Goal: Information Seeking & Learning: Learn about a topic

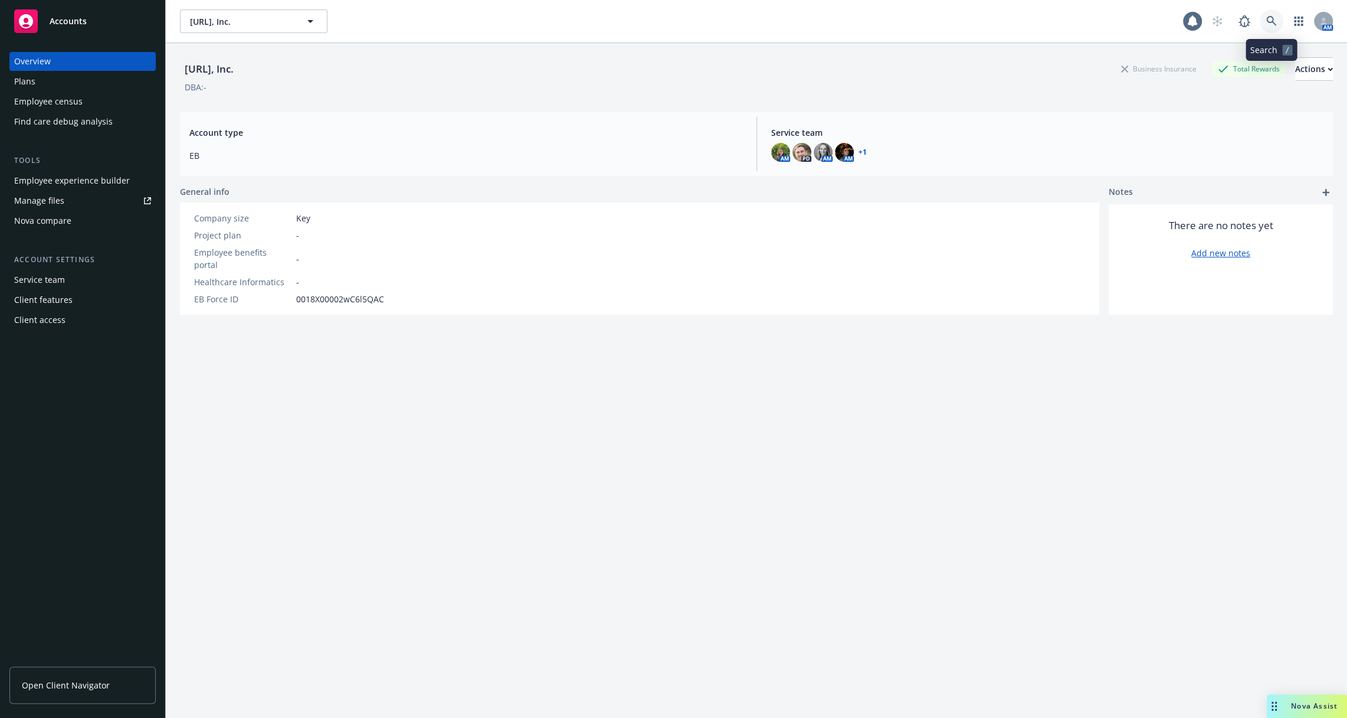
click at [1282, 23] on link at bounding box center [1272, 21] width 24 height 24
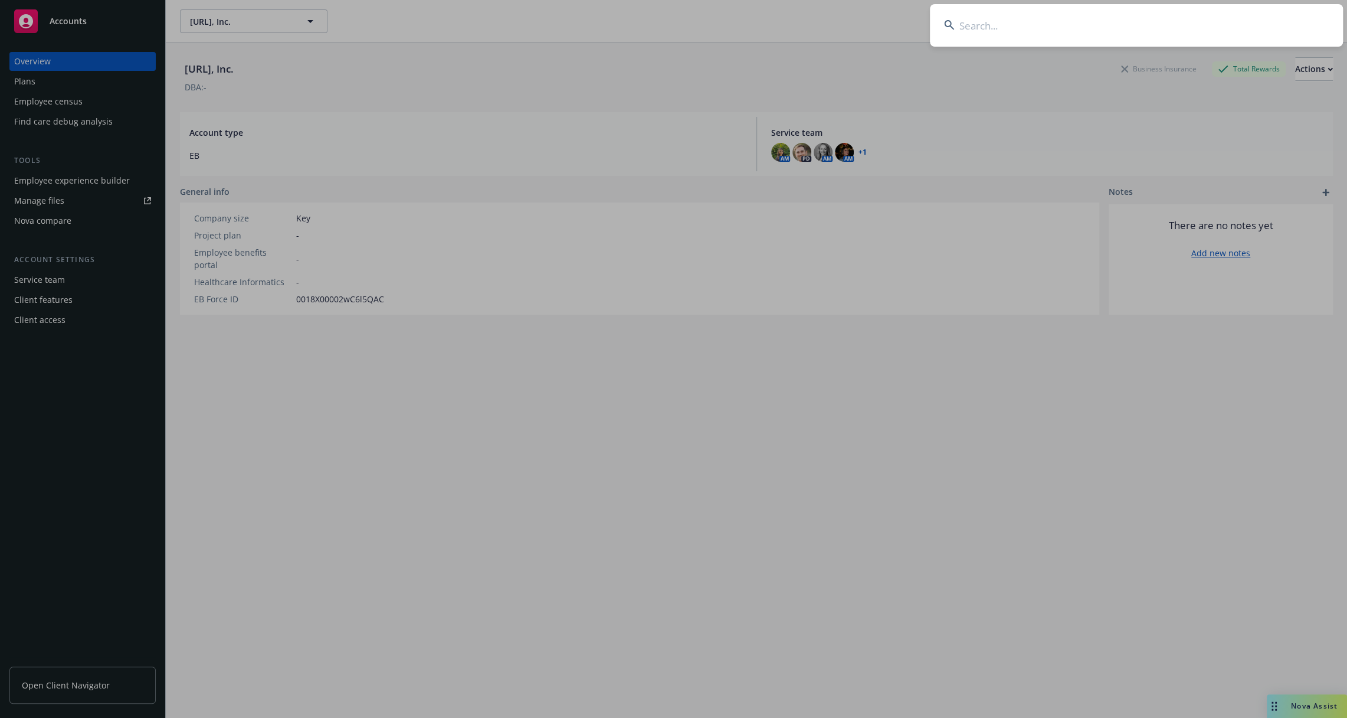
click at [968, 25] on input at bounding box center [1136, 25] width 413 height 42
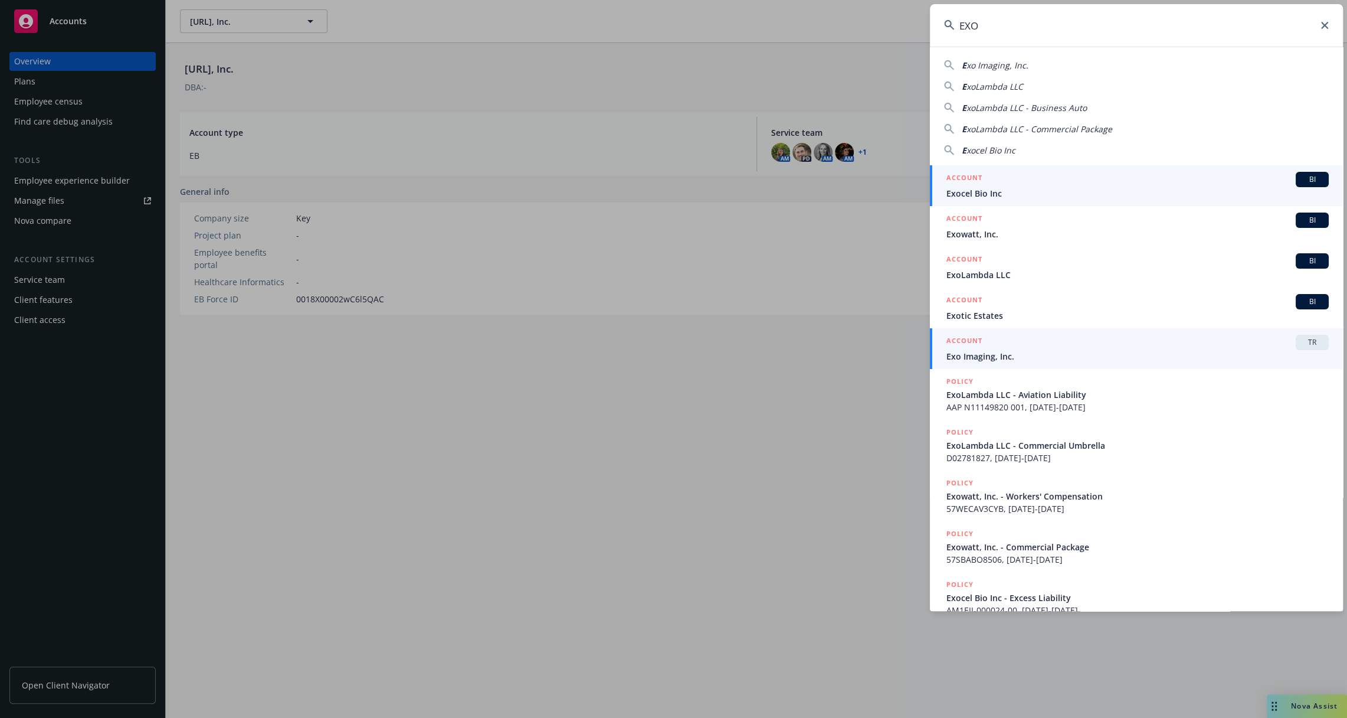
type input "EXO"
click at [1011, 351] on span "Exo Imaging, Inc." at bounding box center [1137, 356] width 382 height 12
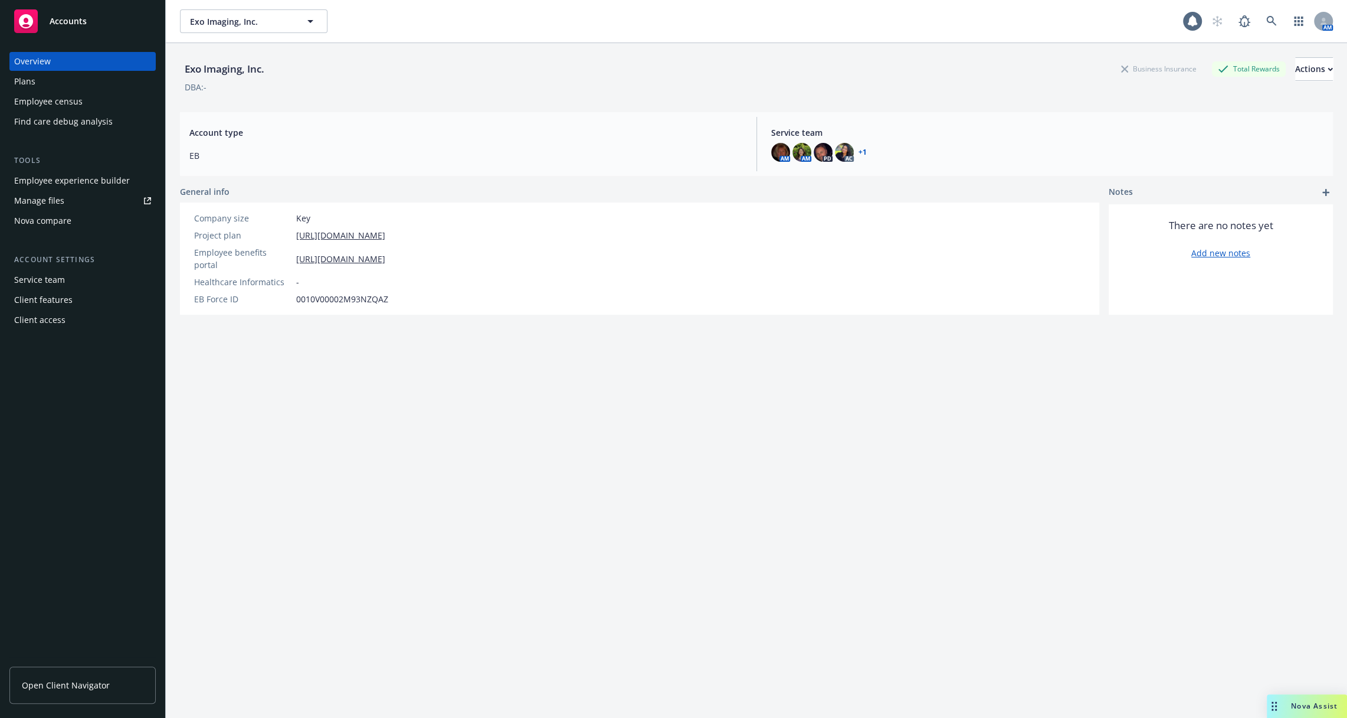
click at [87, 687] on span "Open Client Navigator" at bounding box center [66, 685] width 88 height 12
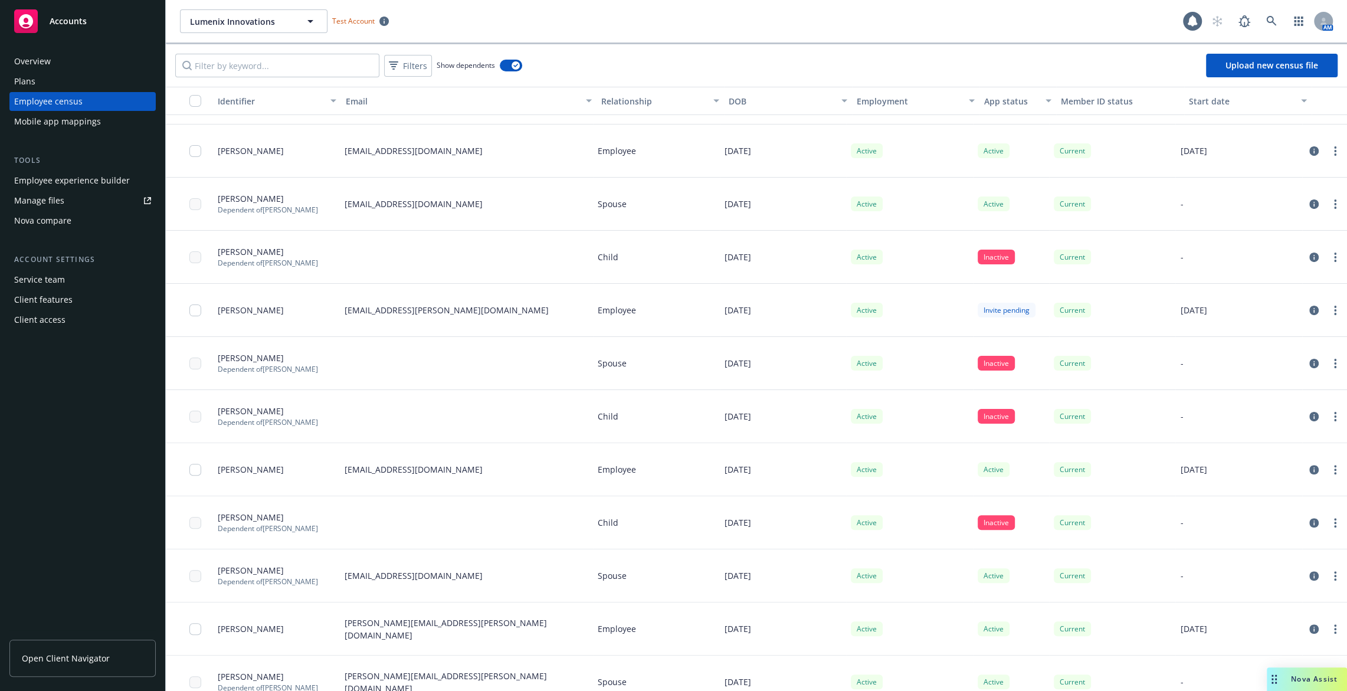
scroll to position [963, 0]
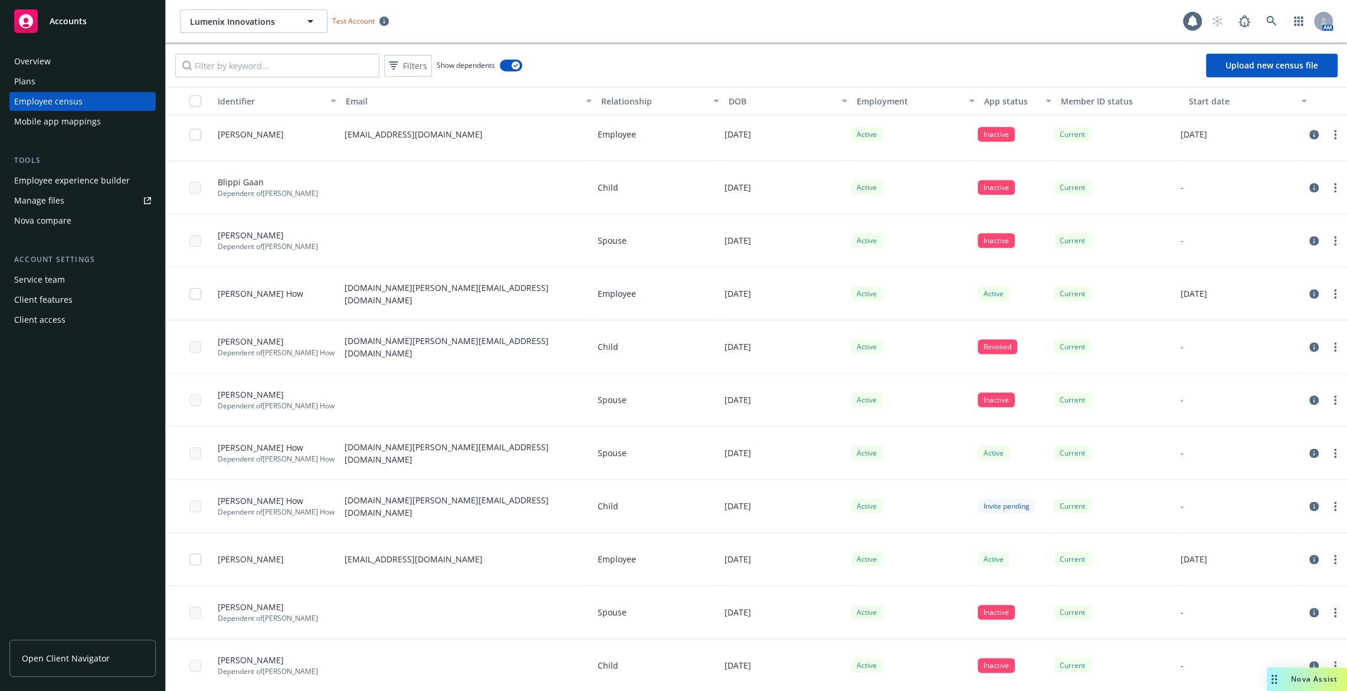
click at [84, 123] on div "Mobile app mappings" at bounding box center [57, 121] width 87 height 19
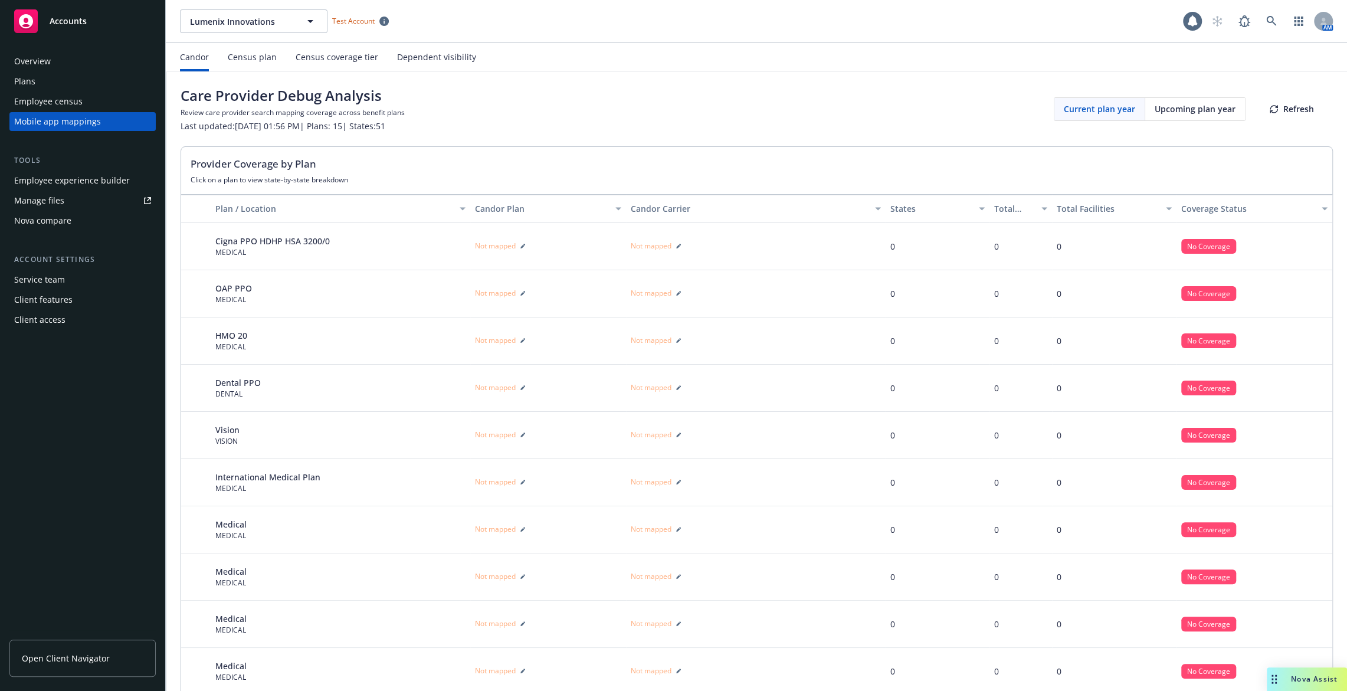
click at [325, 58] on div "Census coverage tier" at bounding box center [337, 57] width 83 height 9
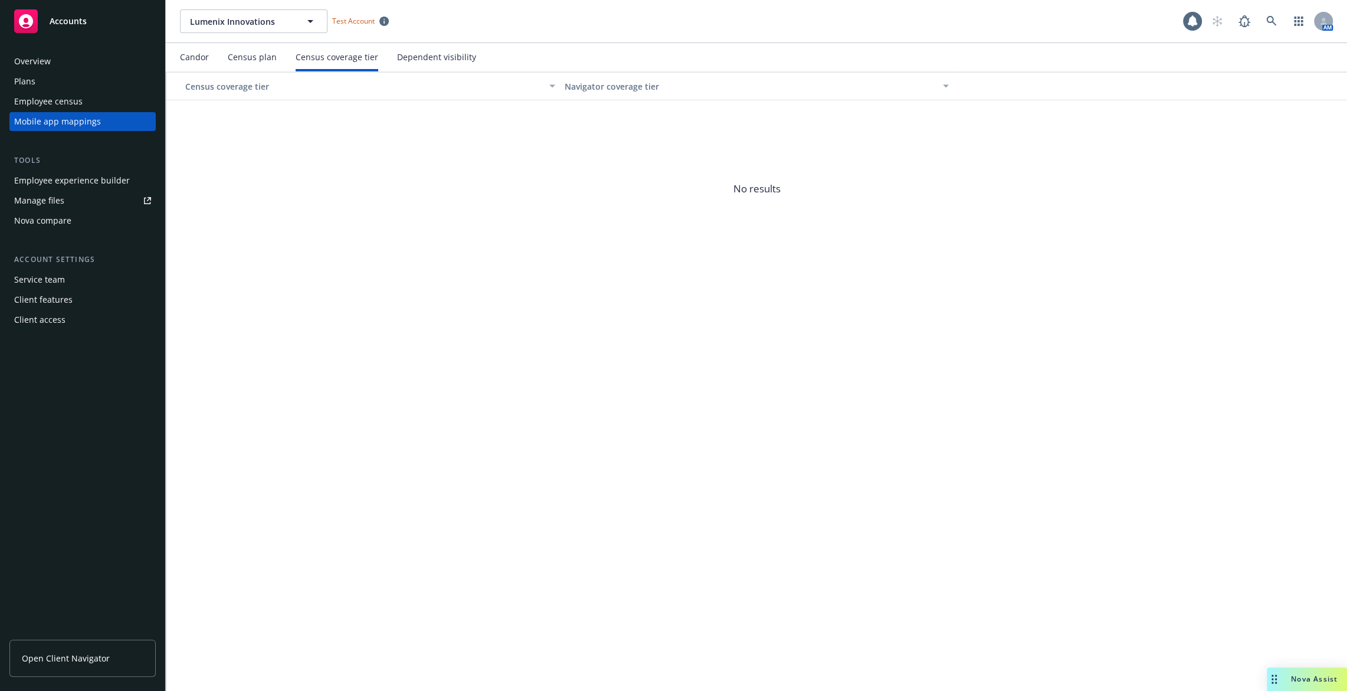
click at [432, 60] on div "Dependent visibility" at bounding box center [436, 57] width 79 height 9
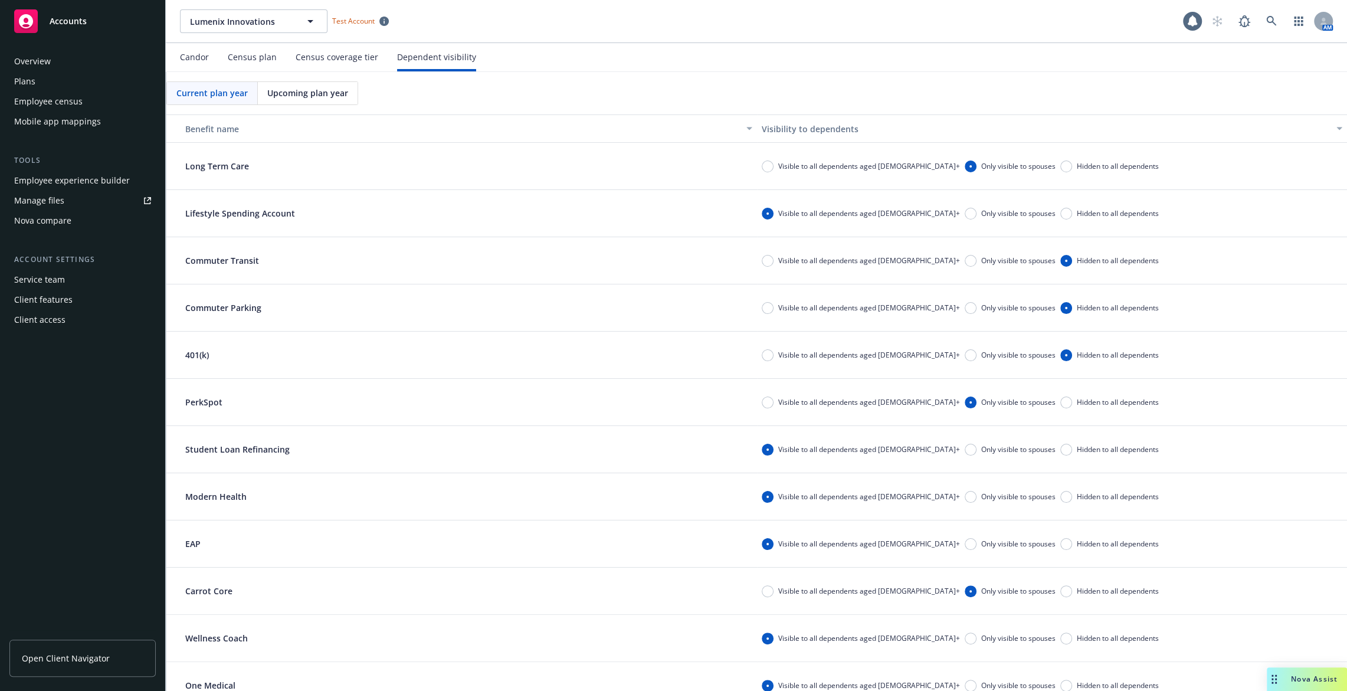
click at [296, 74] on div "Current plan year Upcoming plan year Benefit name Visibility to dependents Long…" at bounding box center [756, 438] width 1181 height 732
click at [296, 96] on span "Upcoming plan year" at bounding box center [307, 93] width 81 height 12
click at [230, 89] on span "Current plan year" at bounding box center [211, 93] width 71 height 12
click at [298, 98] on span "Upcoming plan year" at bounding box center [307, 93] width 81 height 12
click at [223, 87] on span "Current plan year" at bounding box center [211, 93] width 71 height 12
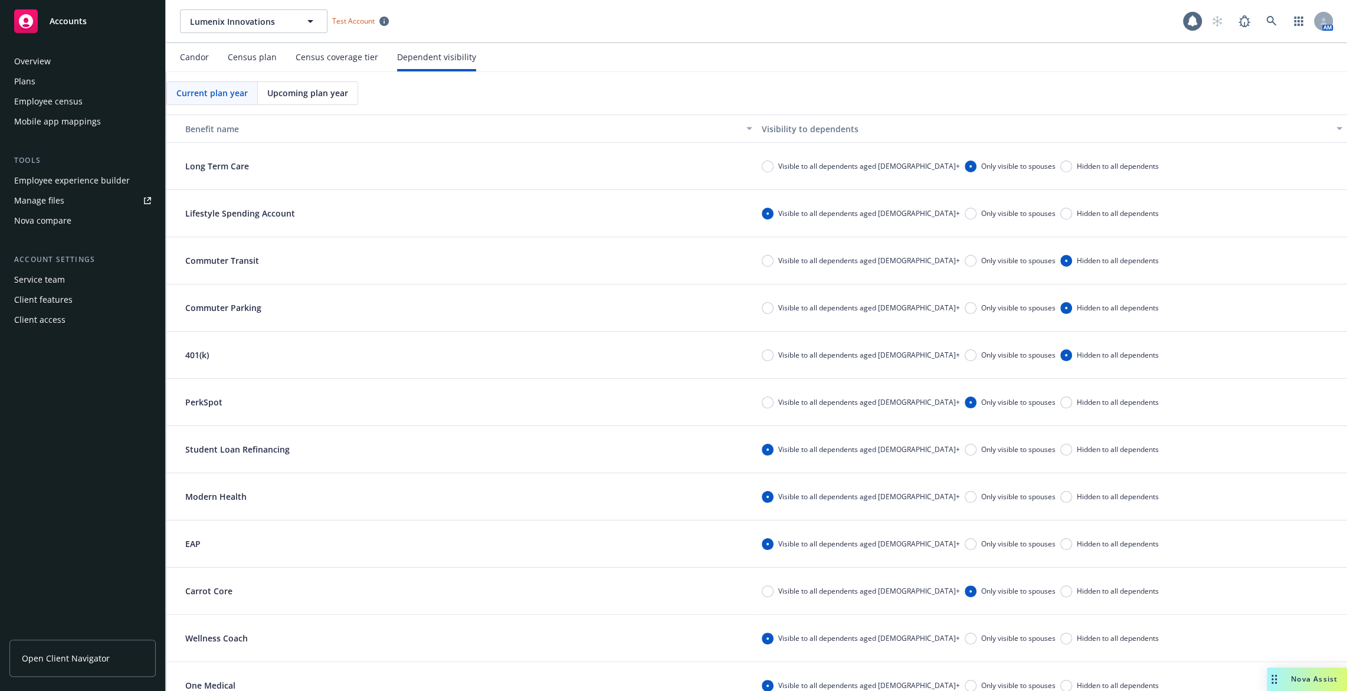
click at [298, 93] on span "Upcoming plan year" at bounding box center [307, 93] width 81 height 12
click at [234, 88] on span "Current plan year" at bounding box center [211, 93] width 71 height 12
click at [281, 94] on span "Upcoming plan year" at bounding box center [307, 93] width 81 height 12
click at [226, 93] on span "Current plan year" at bounding box center [211, 93] width 71 height 12
click at [292, 93] on span "Upcoming plan year" at bounding box center [307, 93] width 81 height 12
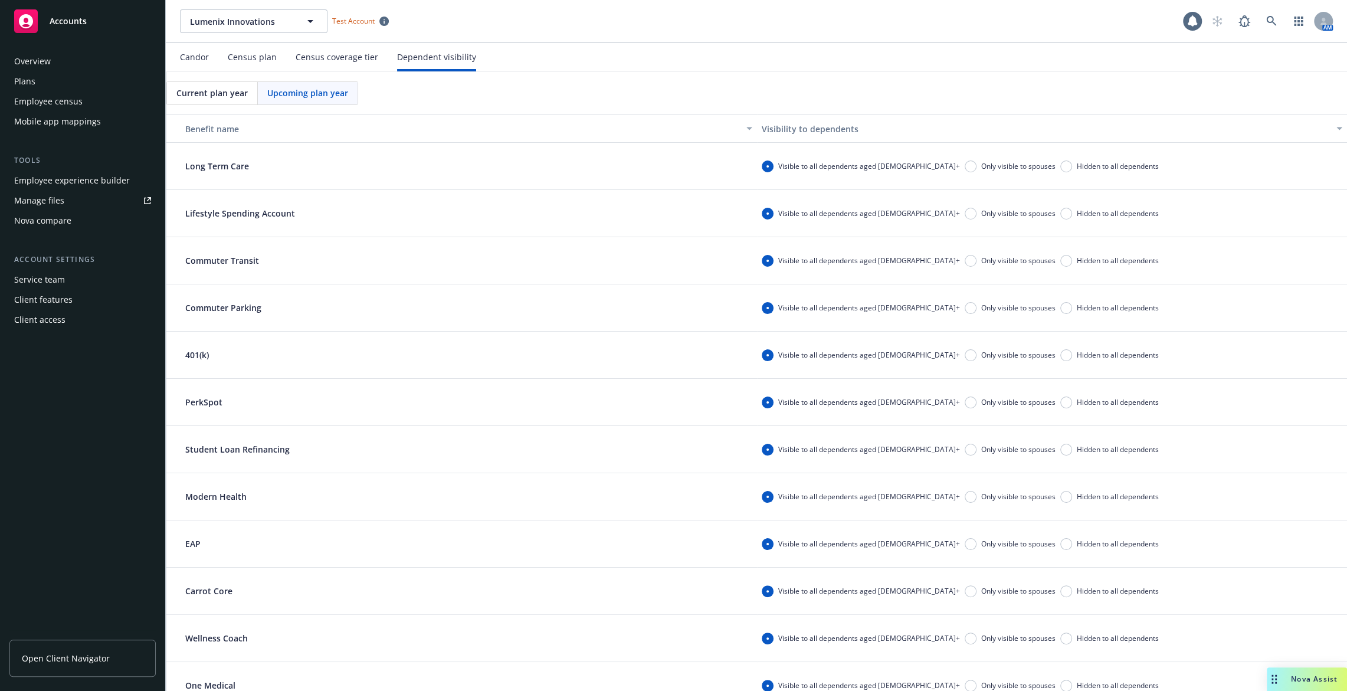
click at [221, 88] on span "Current plan year" at bounding box center [211, 93] width 71 height 12
click at [267, 94] on span "Upcoming plan year" at bounding box center [307, 93] width 81 height 12
click at [237, 96] on span "Current plan year" at bounding box center [211, 93] width 71 height 12
click at [293, 97] on span "Upcoming plan year" at bounding box center [307, 93] width 81 height 12
click at [231, 93] on span "Current plan year" at bounding box center [211, 93] width 71 height 12
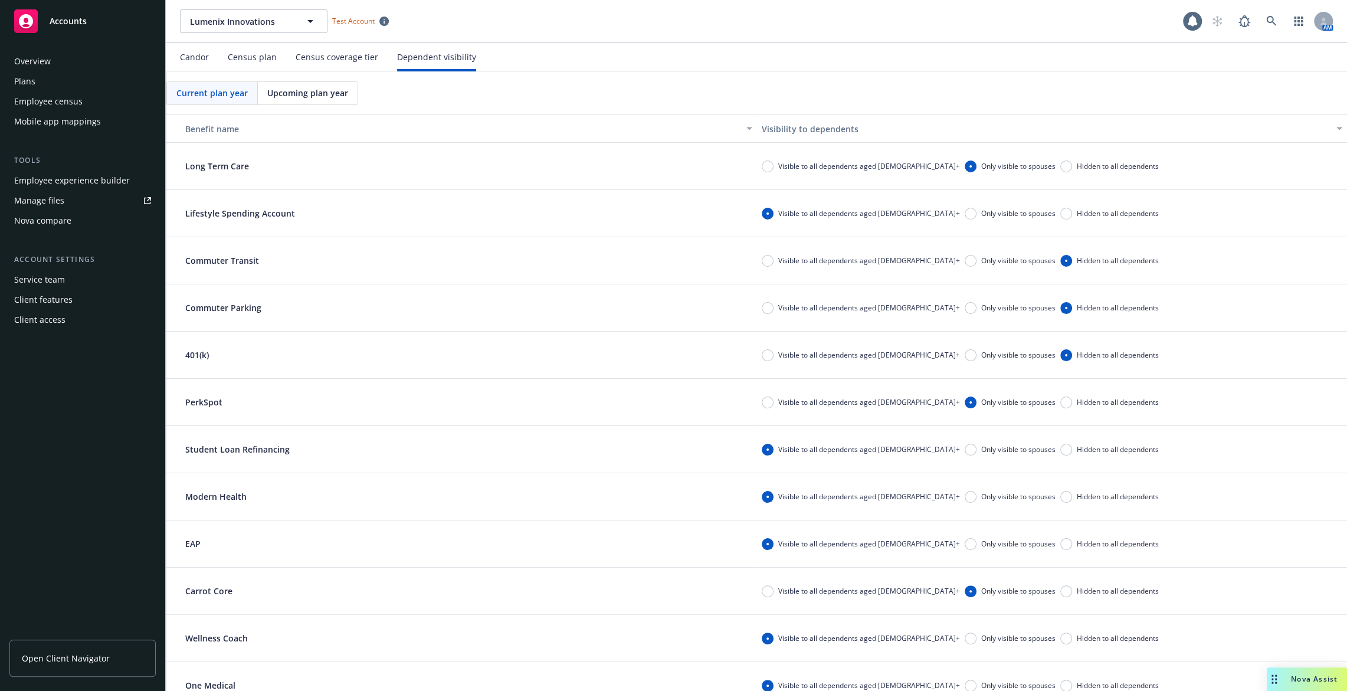
click at [303, 101] on div "Upcoming plan year" at bounding box center [308, 93] width 100 height 22
click at [221, 96] on span "Current plan year" at bounding box center [211, 93] width 71 height 12
click at [308, 94] on span "Upcoming plan year" at bounding box center [307, 93] width 81 height 12
click at [307, 53] on div "Census coverage tier" at bounding box center [337, 57] width 83 height 9
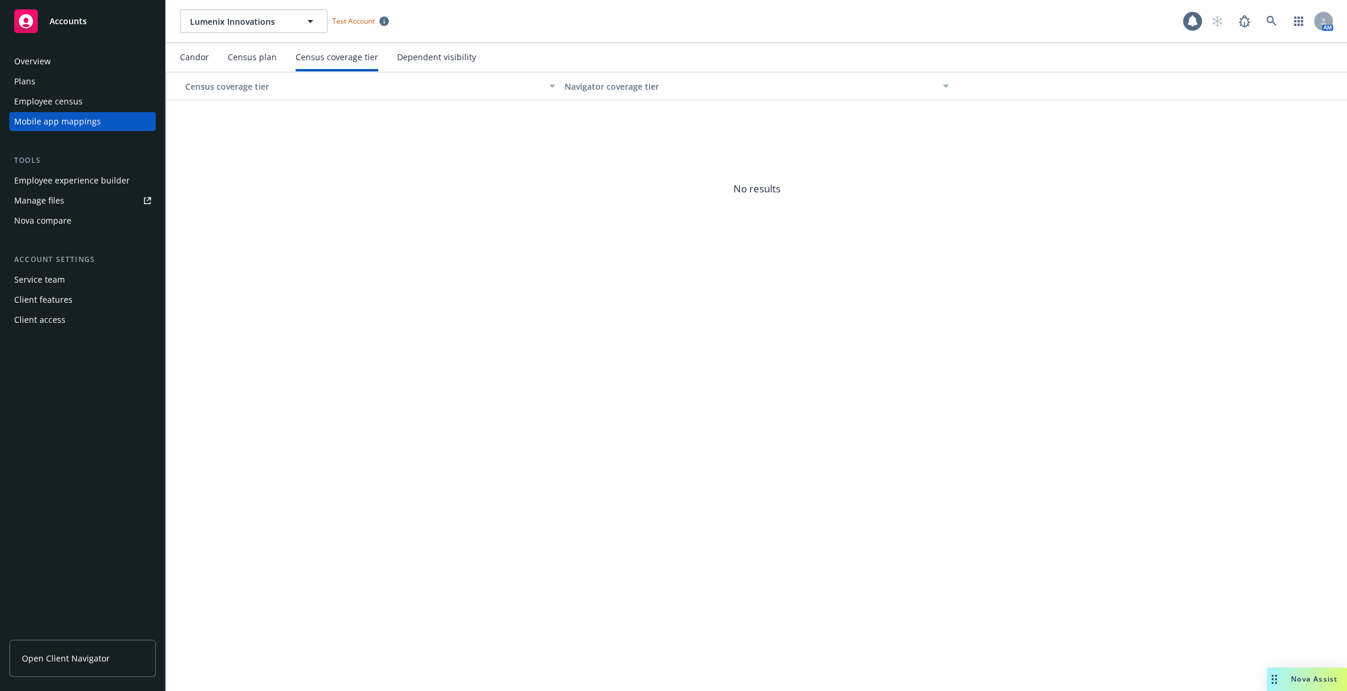
click at [261, 58] on div "Census plan" at bounding box center [252, 57] width 49 height 9
click at [211, 53] on div "Candor Census plan Census coverage tier Dependent visibility" at bounding box center [328, 57] width 296 height 28
click at [196, 58] on div "Candor" at bounding box center [194, 57] width 29 height 9
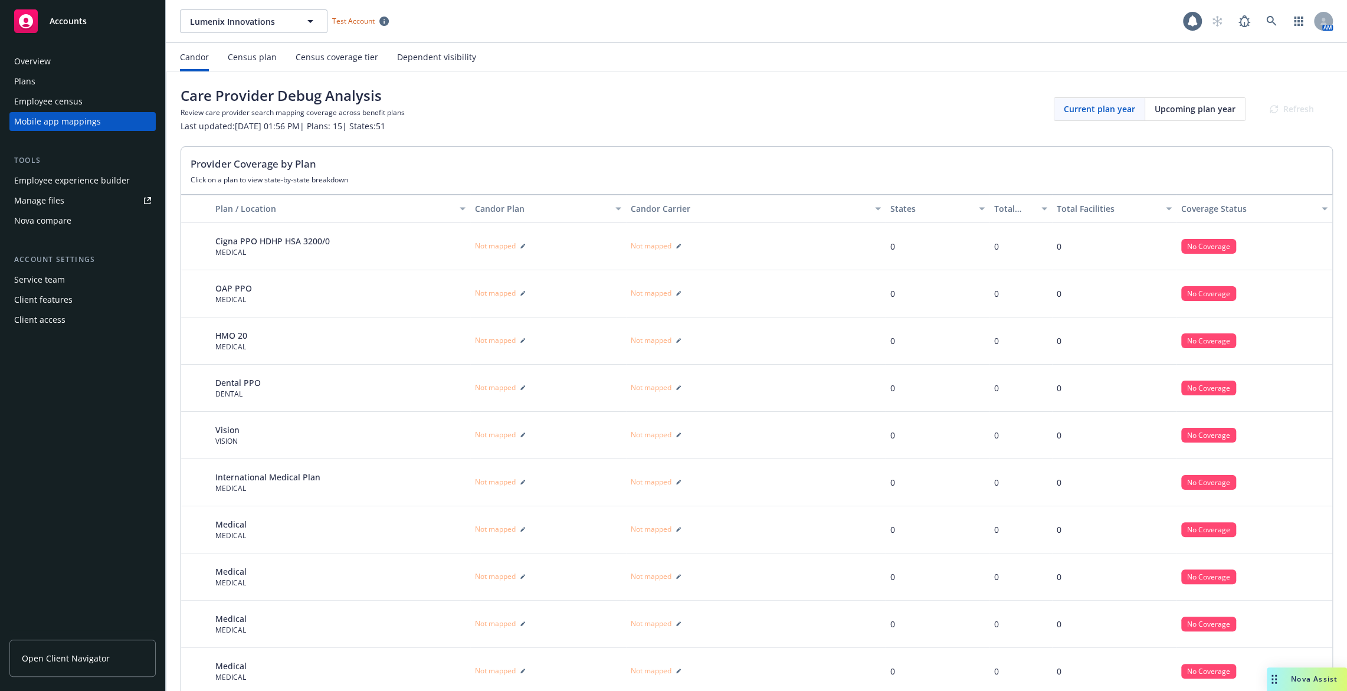
click at [253, 61] on div "Census plan" at bounding box center [252, 57] width 49 height 9
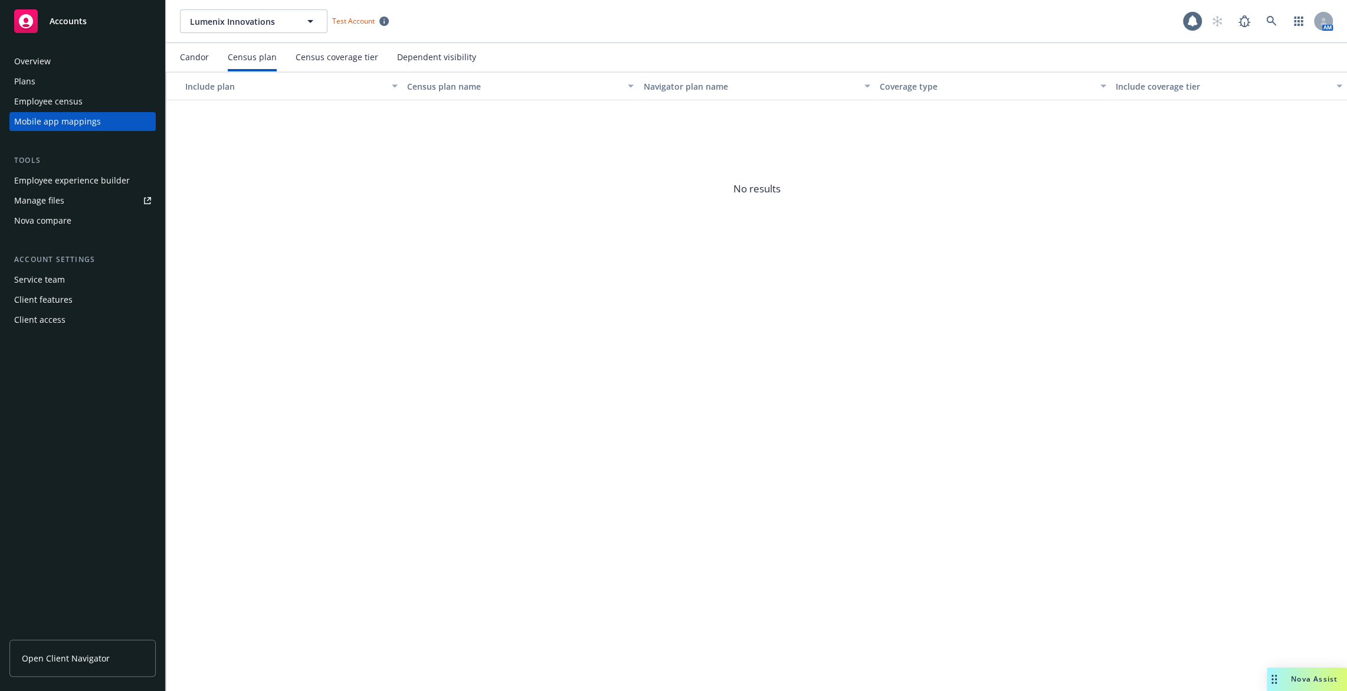
click at [328, 61] on div "Census coverage tier" at bounding box center [337, 57] width 83 height 9
click at [426, 62] on div "Dependent visibility" at bounding box center [436, 57] width 79 height 9
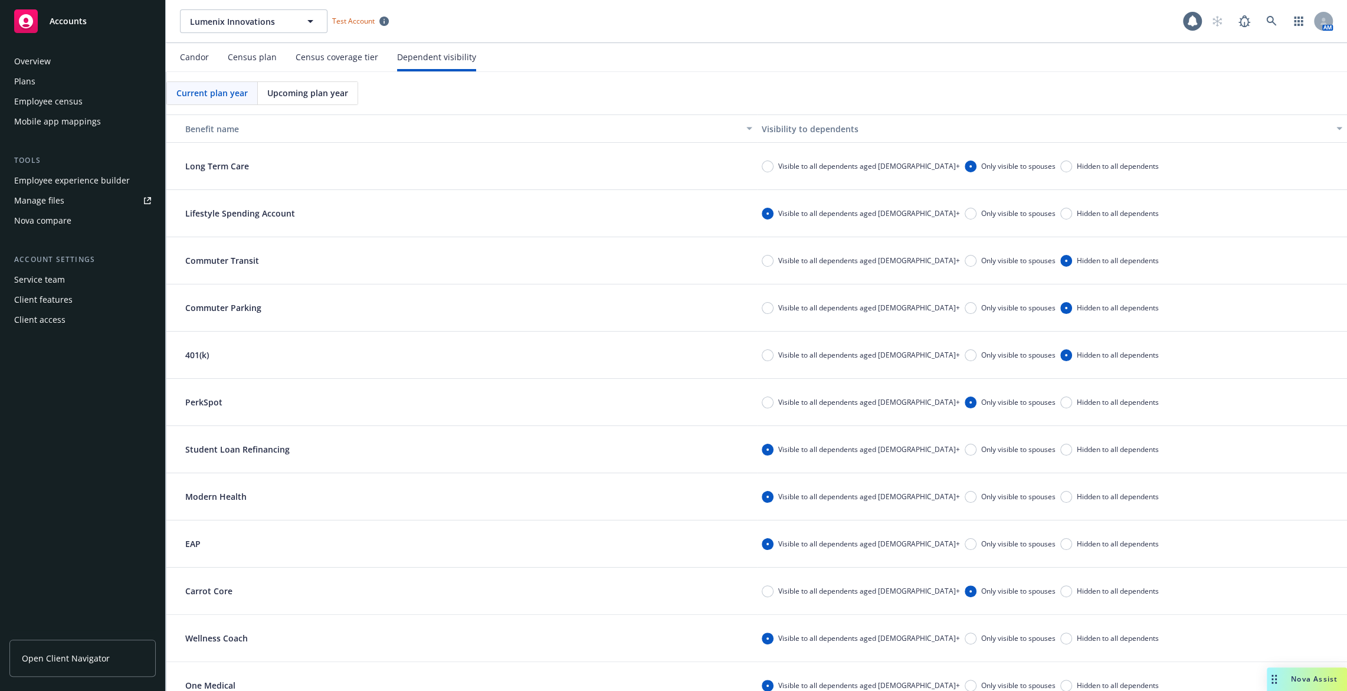
scroll to position [112, 0]
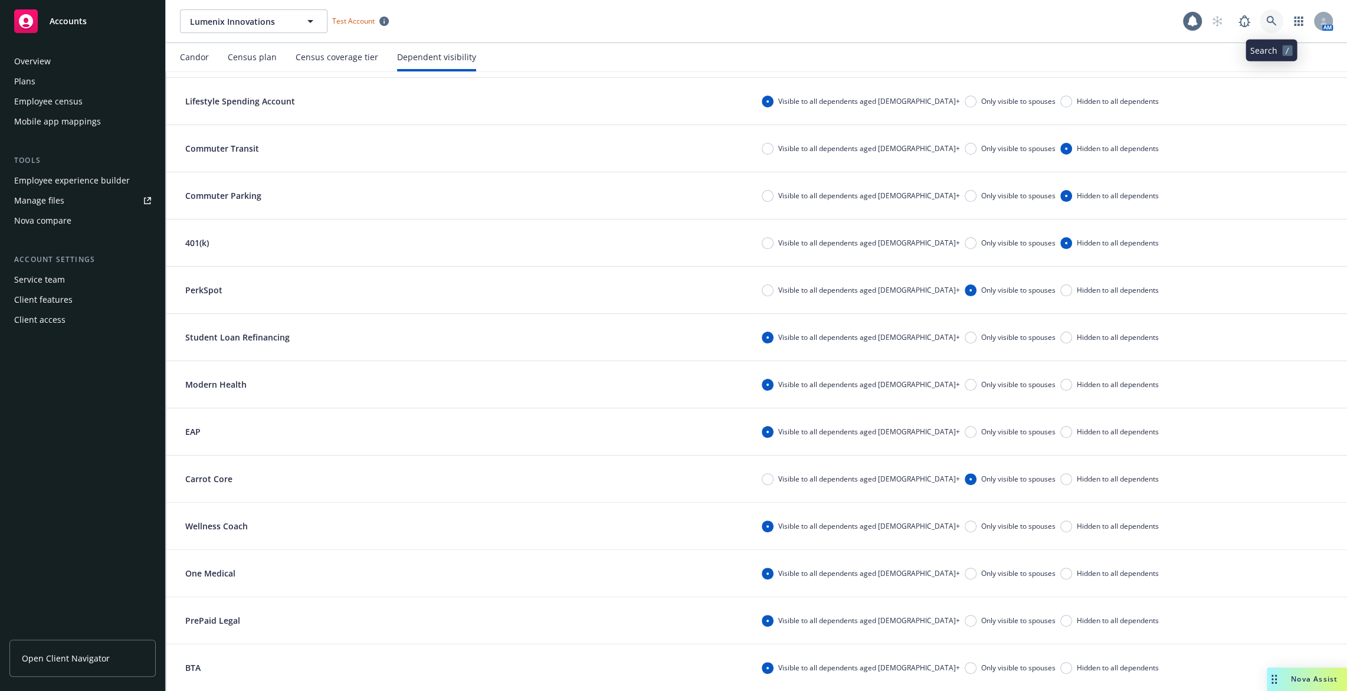
click at [1270, 28] on link at bounding box center [1272, 21] width 24 height 24
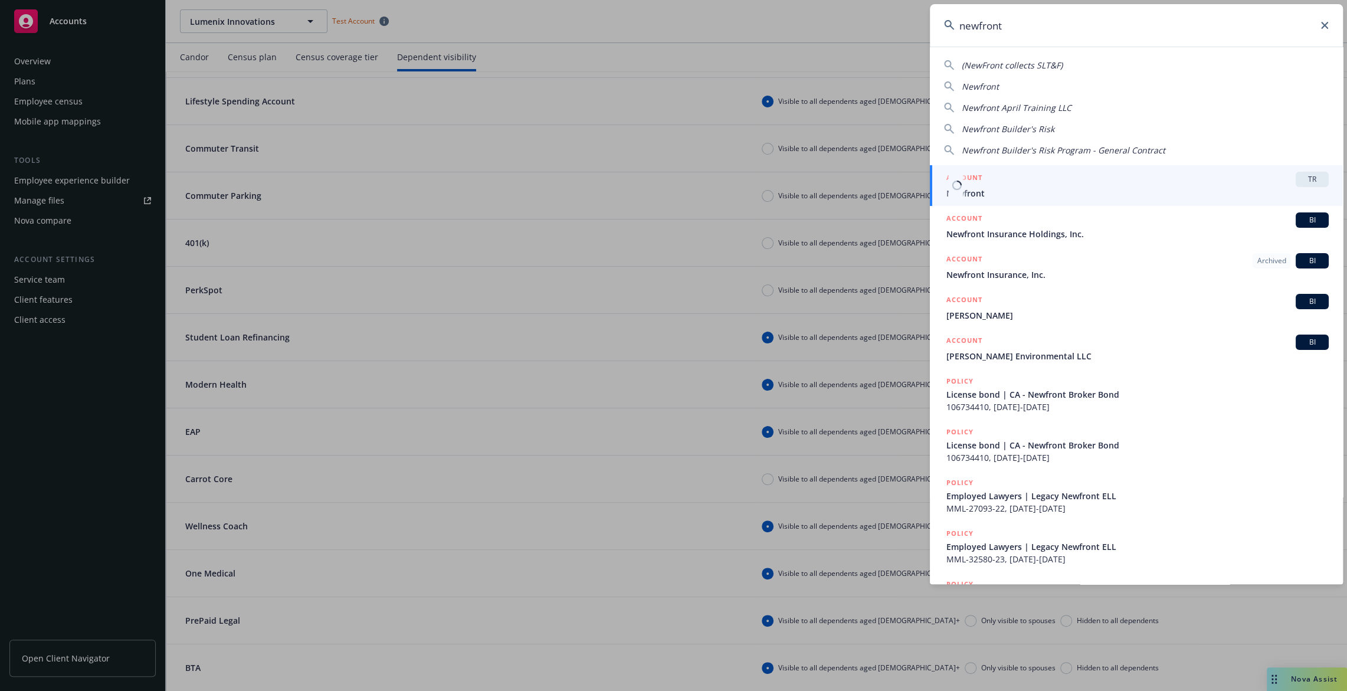
type input "newfront"
click at [1154, 183] on div "ACCOUNT TR" at bounding box center [1137, 179] width 382 height 15
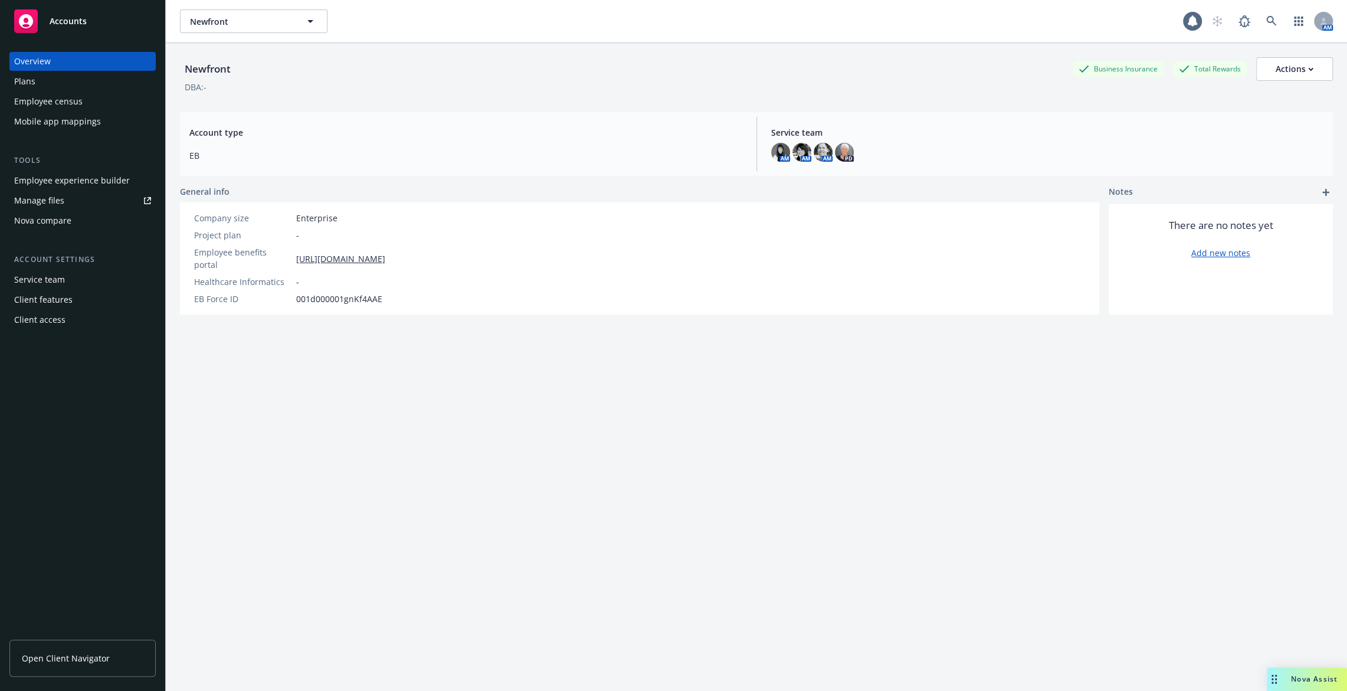
click at [109, 125] on div "Mobile app mappings" at bounding box center [82, 121] width 137 height 19
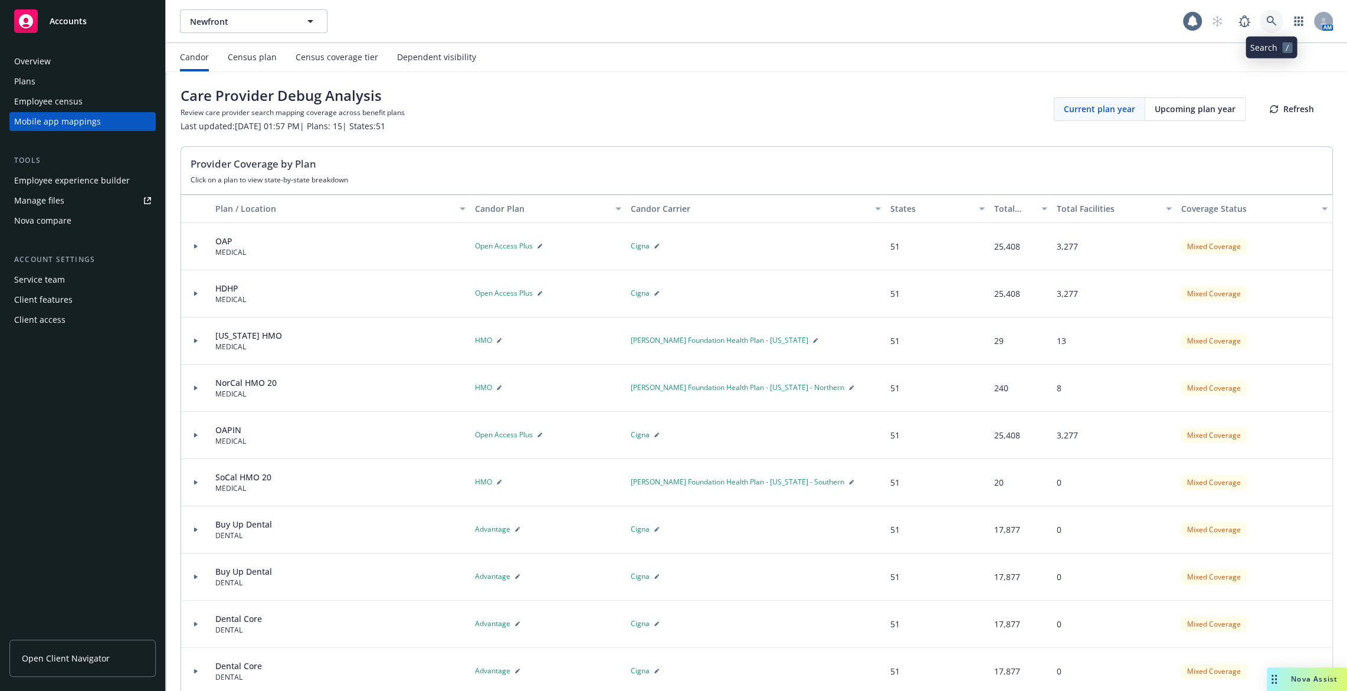
click at [1272, 19] on icon at bounding box center [1271, 21] width 11 height 11
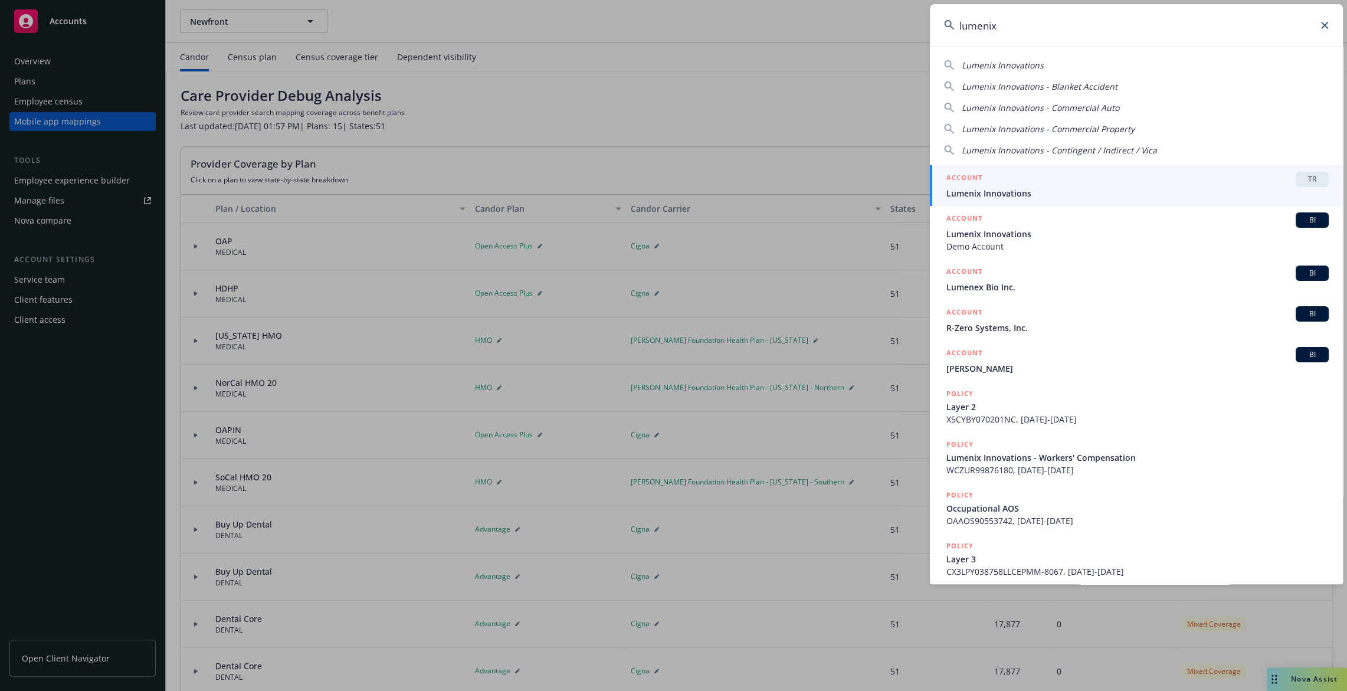
type input "lumenix"
click at [1141, 190] on span "Lumenix Innovations" at bounding box center [1137, 193] width 382 height 12
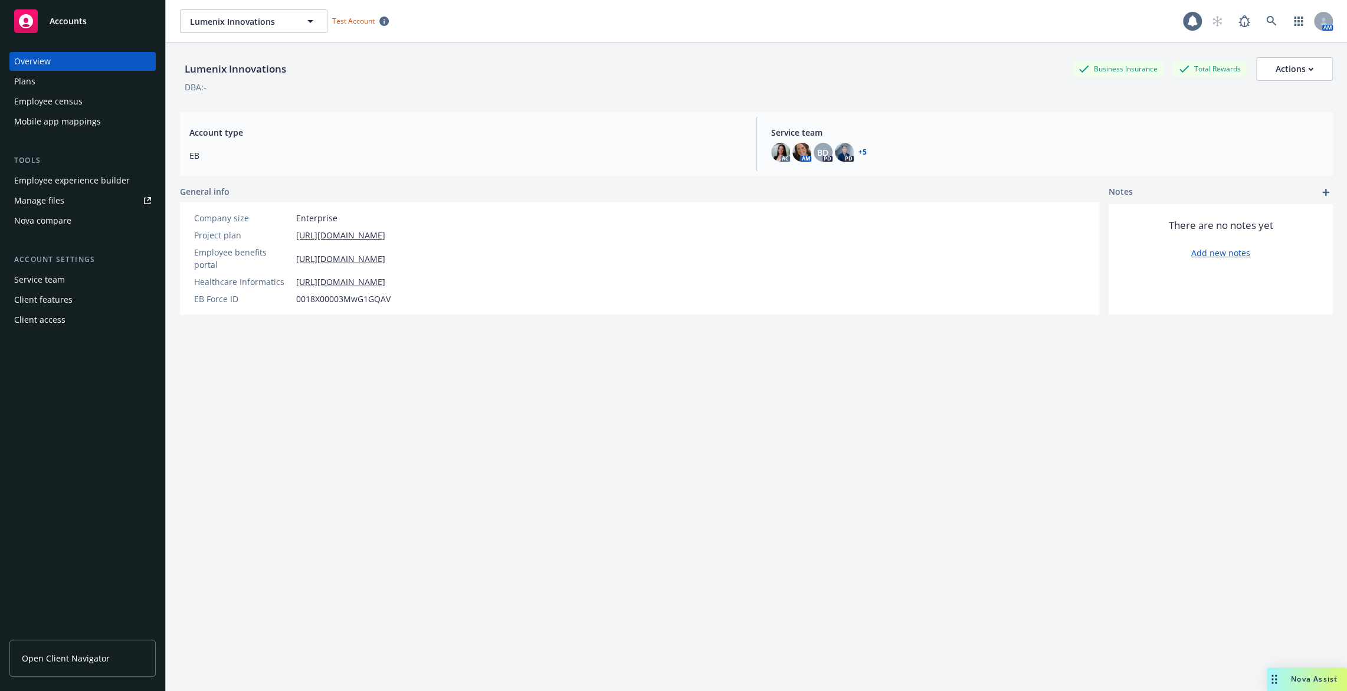
click at [105, 101] on div "Employee census" at bounding box center [82, 101] width 137 height 19
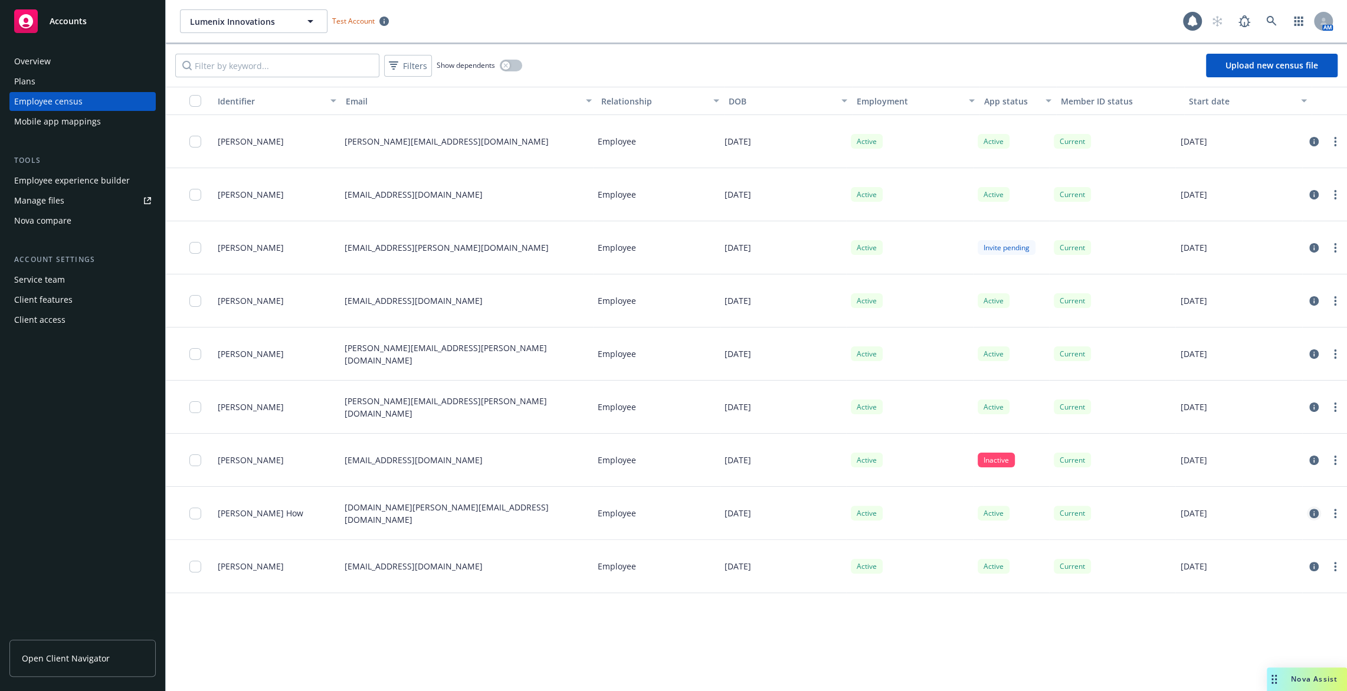
click at [1318, 510] on icon "circleInformation" at bounding box center [1313, 513] width 9 height 9
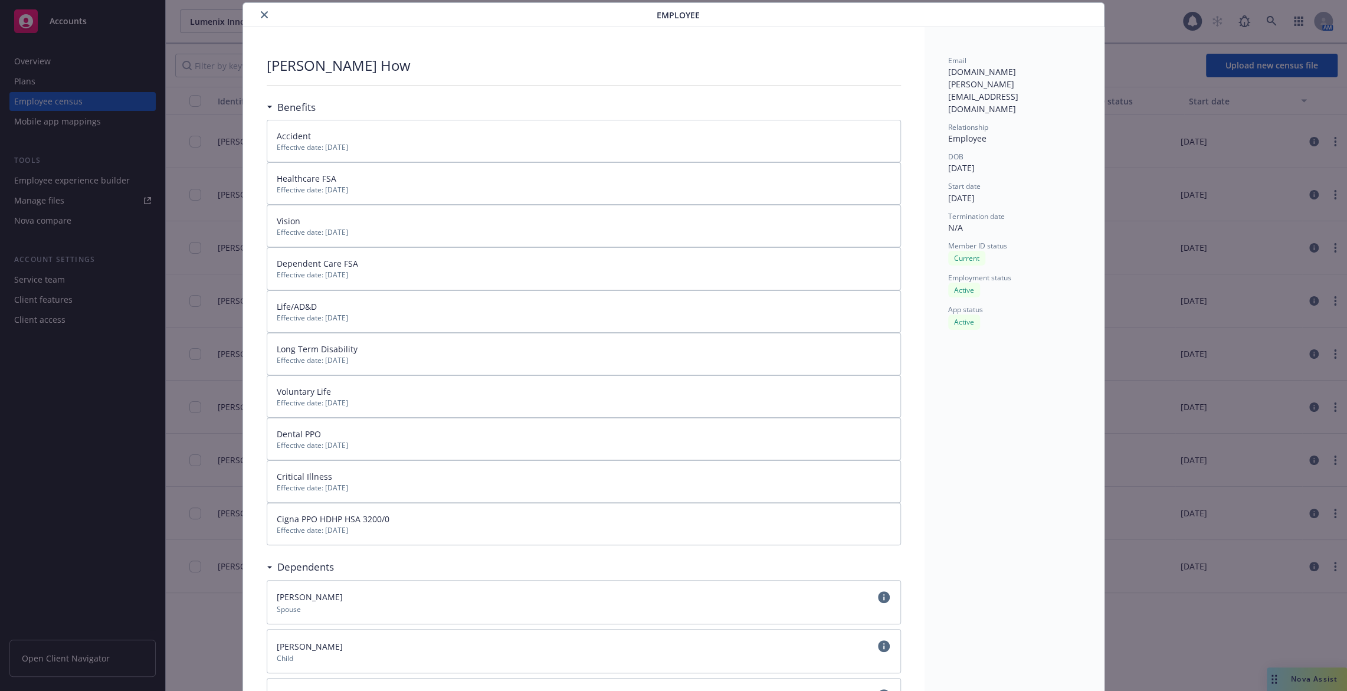
scroll to position [245, 0]
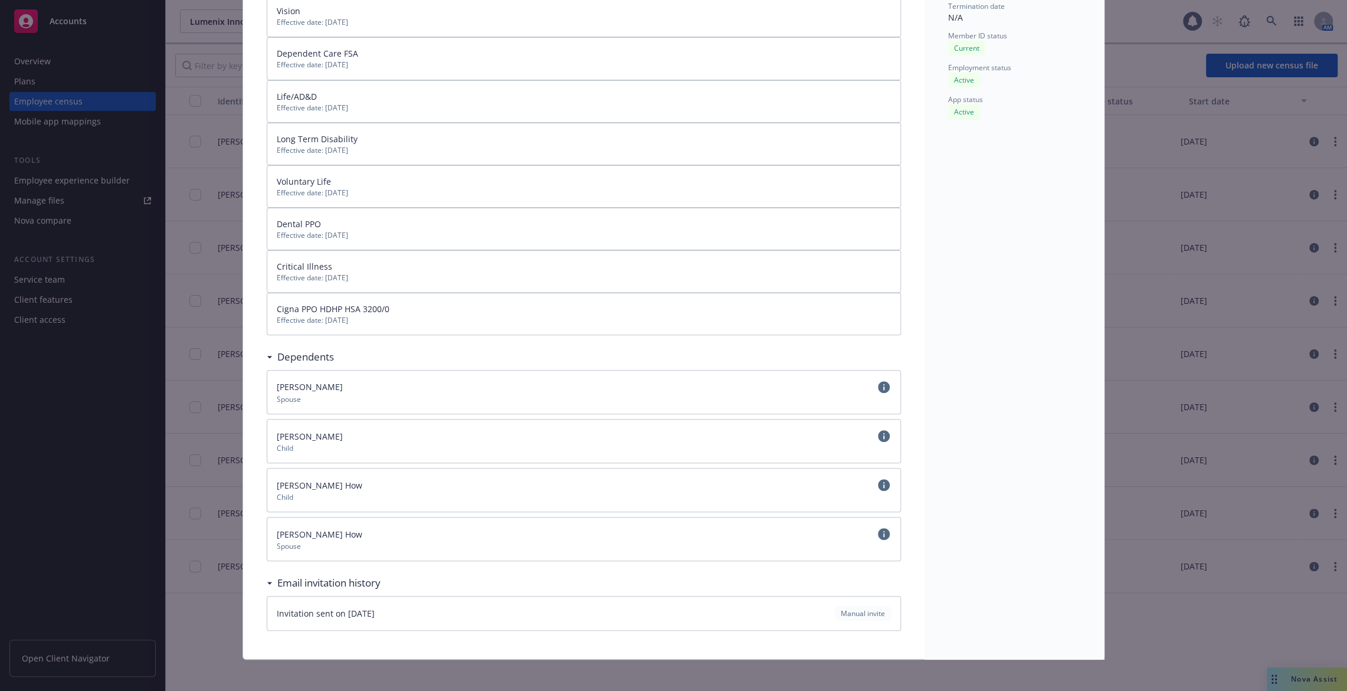
click at [884, 530] on icon "circleInformation" at bounding box center [884, 534] width 12 height 12
